Goal: Check status: Check status

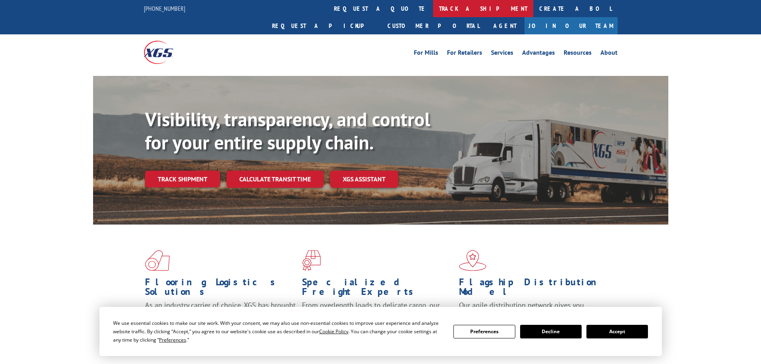
click at [433, 4] on link "track a shipment" at bounding box center [483, 8] width 100 height 17
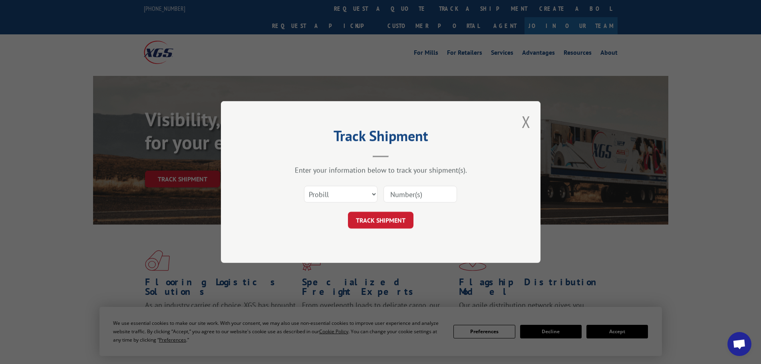
click at [408, 197] on input at bounding box center [421, 194] width 74 height 17
paste input "16998863"
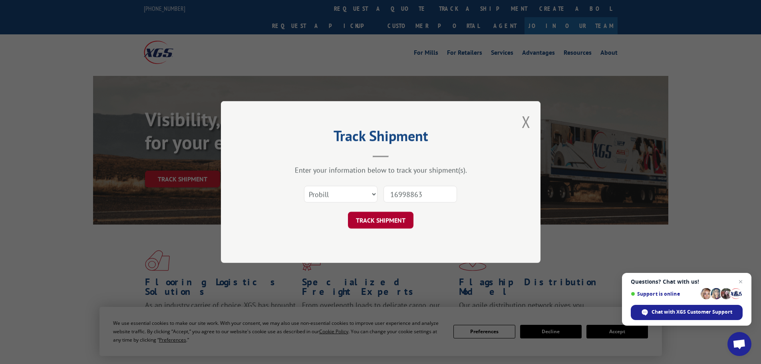
type input "16998863"
click at [385, 222] on button "TRACK SHIPMENT" at bounding box center [381, 220] width 66 height 17
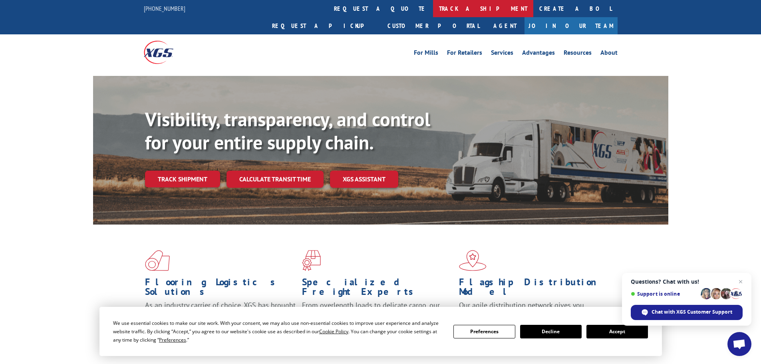
click at [433, 8] on link "track a shipment" at bounding box center [483, 8] width 100 height 17
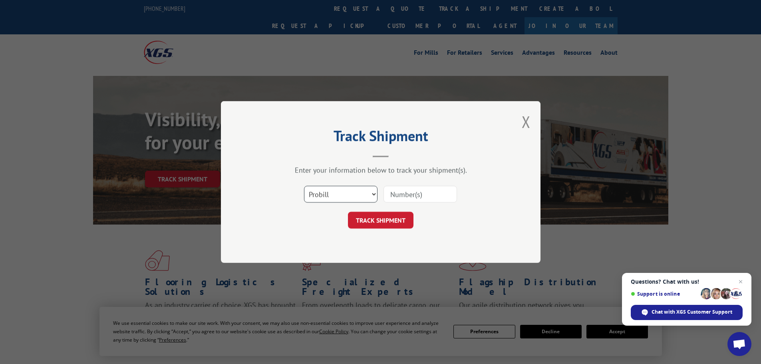
click at [338, 199] on select "Select category... Probill BOL PO" at bounding box center [341, 194] width 74 height 17
select select "bol"
click at [304, 186] on select "Select category... Probill BOL PO" at bounding box center [341, 194] width 74 height 17
click at [394, 193] on input at bounding box center [421, 194] width 74 height 17
paste input "9480300000581371"
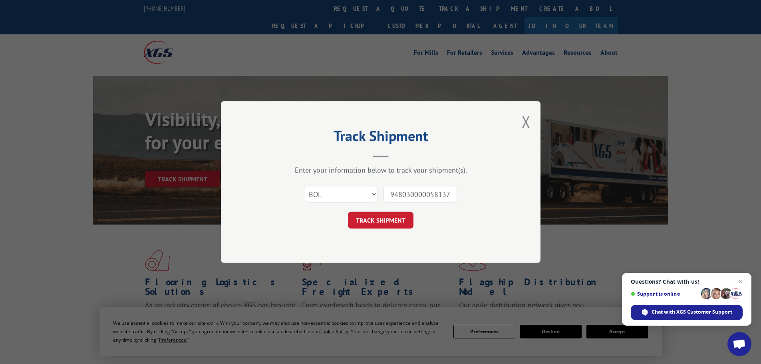
scroll to position [0, 2]
type input "9480300000581371"
click at [375, 222] on button "TRACK SHIPMENT" at bounding box center [381, 220] width 66 height 17
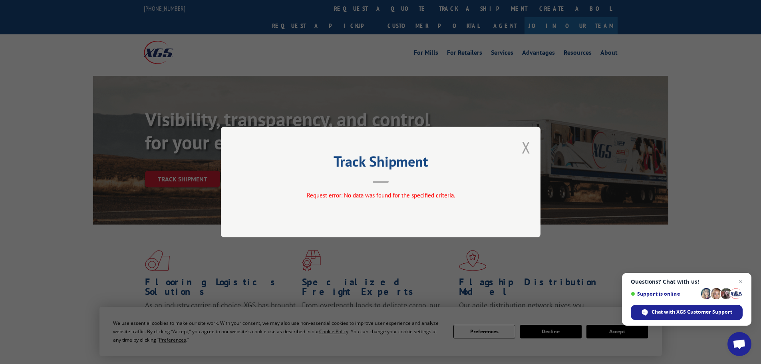
click at [525, 147] on button "Close modal" at bounding box center [526, 147] width 9 height 21
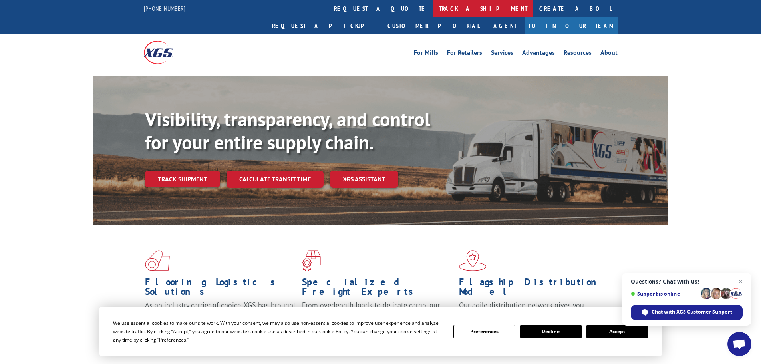
click at [433, 8] on link "track a shipment" at bounding box center [483, 8] width 100 height 17
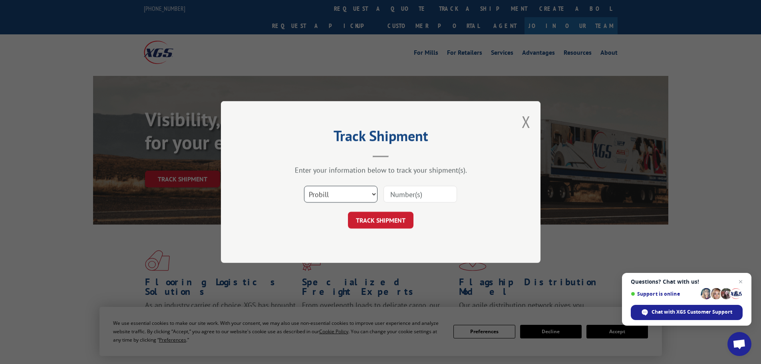
click at [341, 197] on select "Select category... Probill BOL PO" at bounding box center [341, 194] width 74 height 17
select select "po"
click at [304, 186] on select "Select category... Probill BOL PO" at bounding box center [341, 194] width 74 height 17
click at [394, 192] on input at bounding box center [421, 194] width 74 height 17
paste input "04511316"
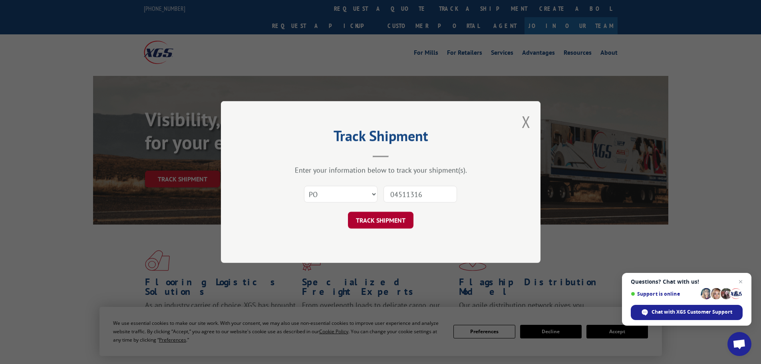
type input "04511316"
click at [378, 221] on button "TRACK SHIPMENT" at bounding box center [381, 220] width 66 height 17
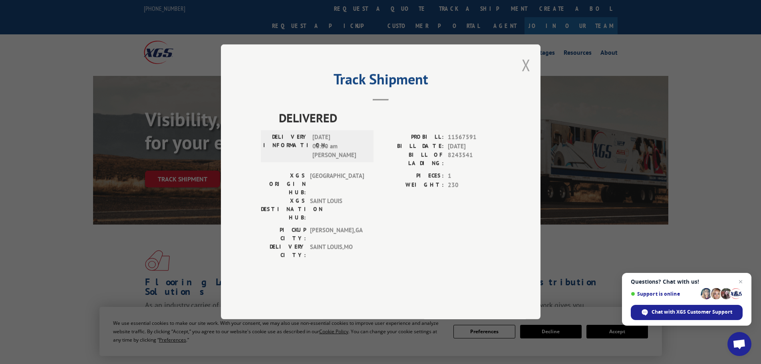
click at [525, 76] on button "Close modal" at bounding box center [526, 64] width 9 height 21
